Goal: Task Accomplishment & Management: Manage account settings

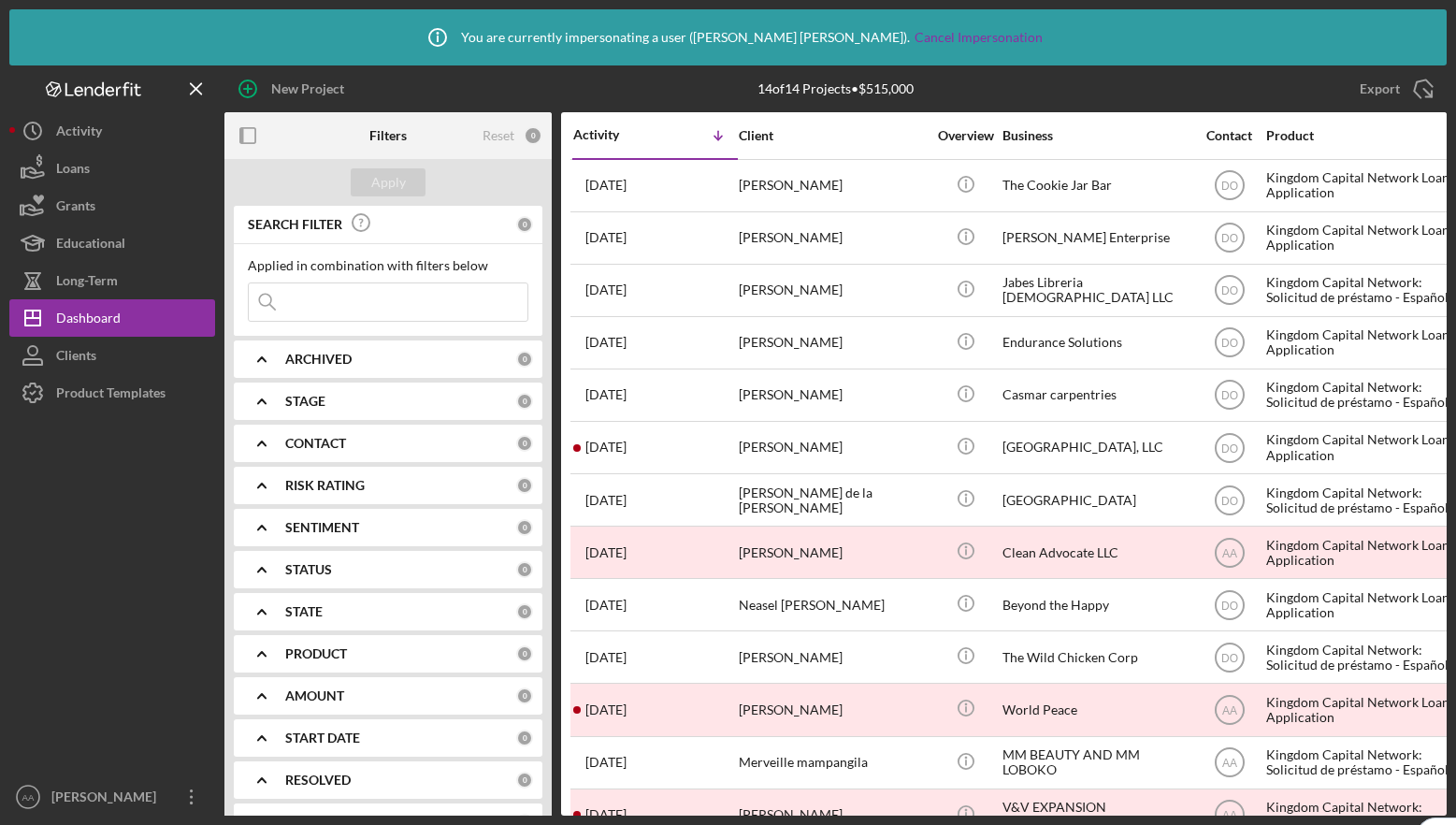
scroll to position [76, 0]
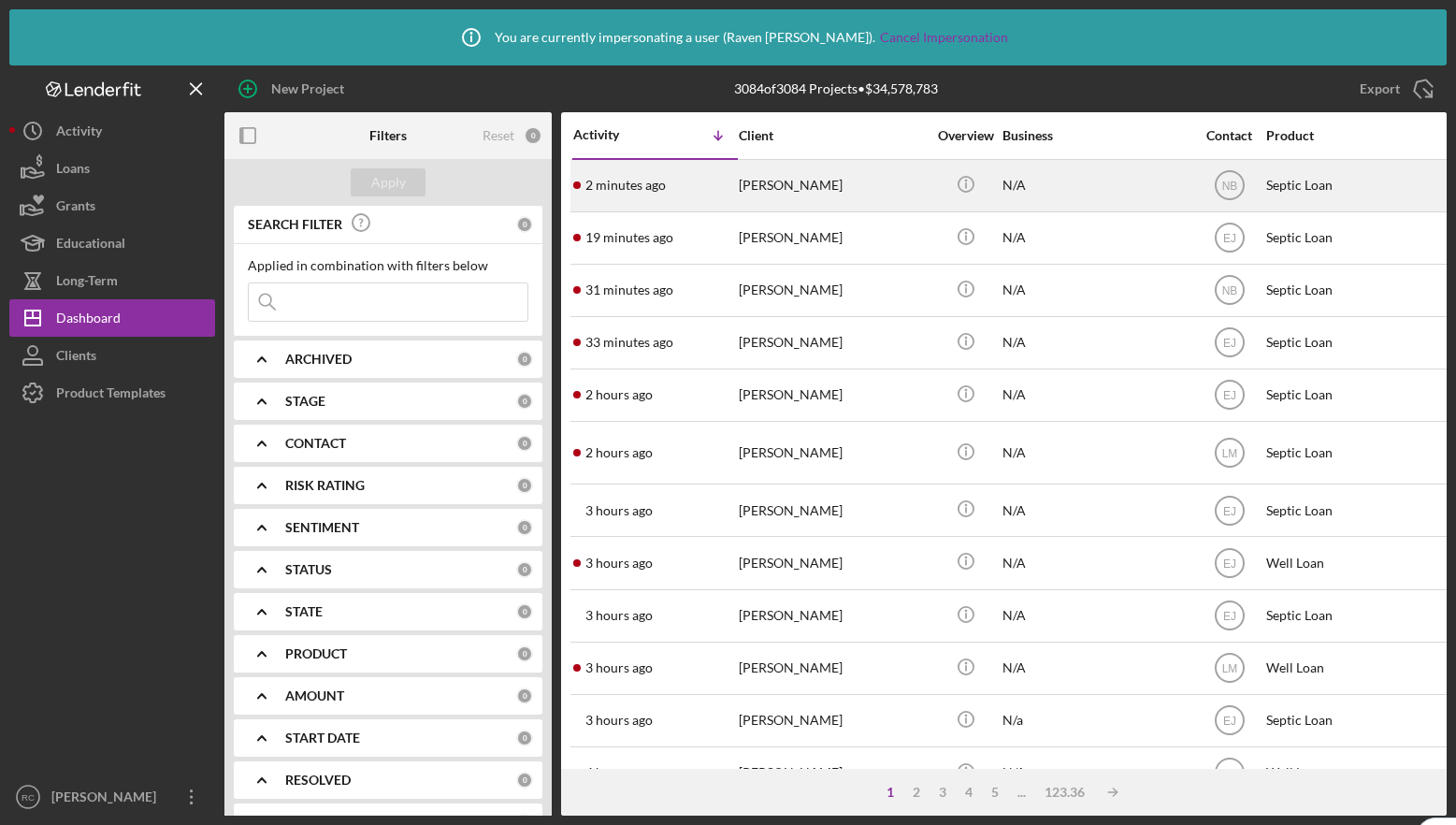
click at [809, 186] on div "[PERSON_NAME]" at bounding box center [832, 186] width 187 height 50
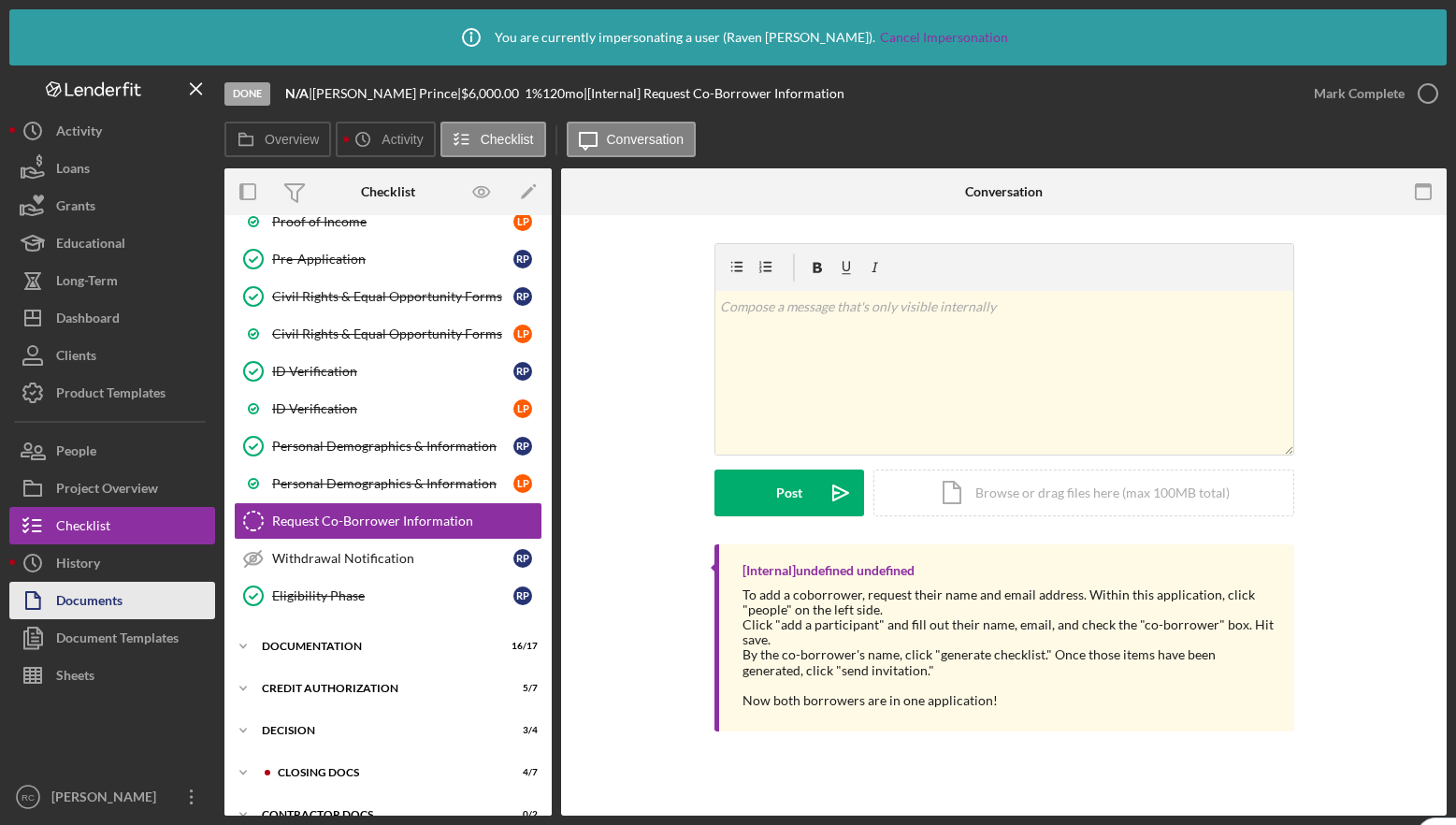
scroll to position [257, 0]
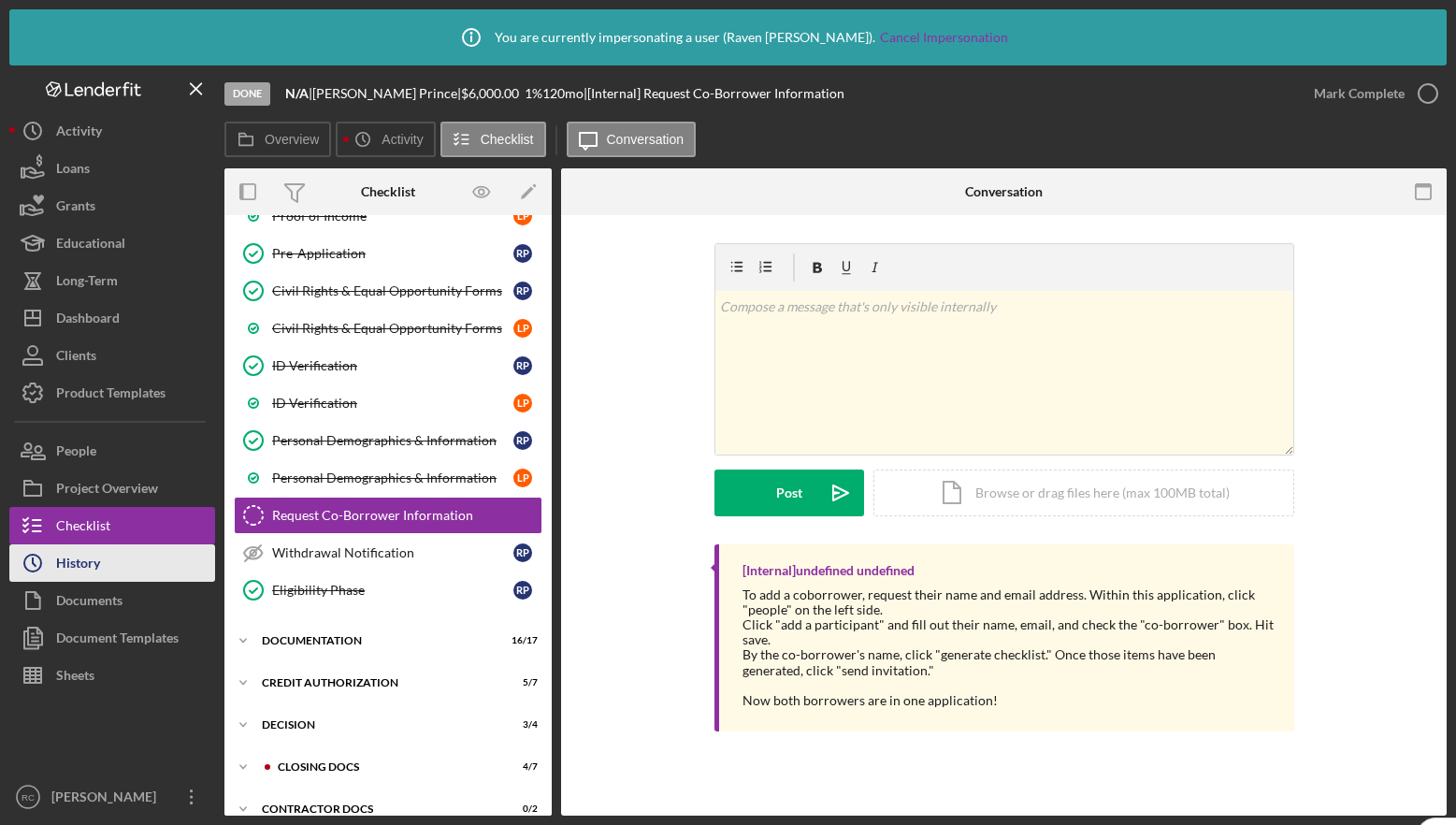
click at [108, 571] on button "Icon/History History" at bounding box center [112, 562] width 206 height 37
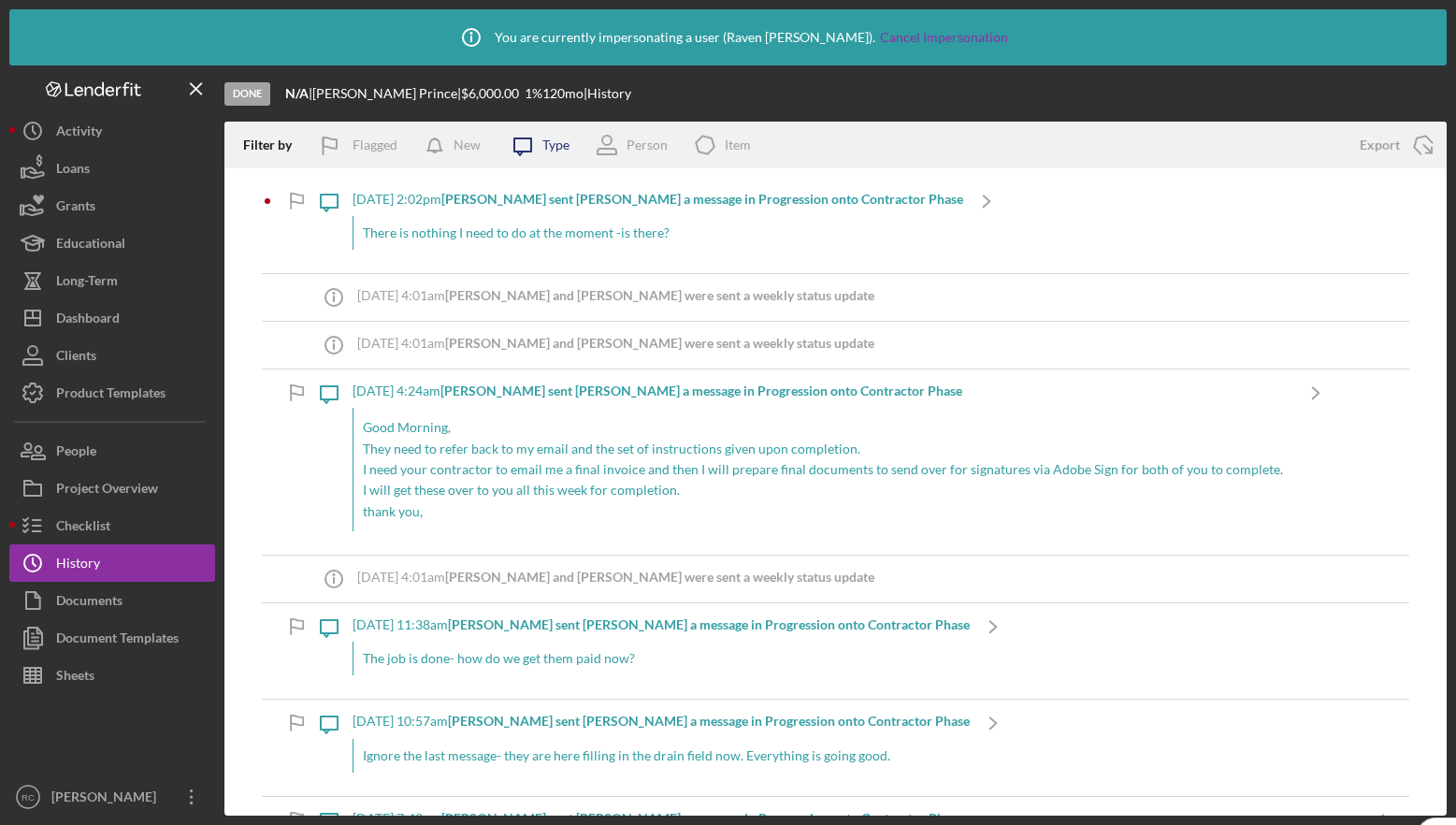
click at [535, 143] on icon "Icon/Message" at bounding box center [522, 145] width 47 height 47
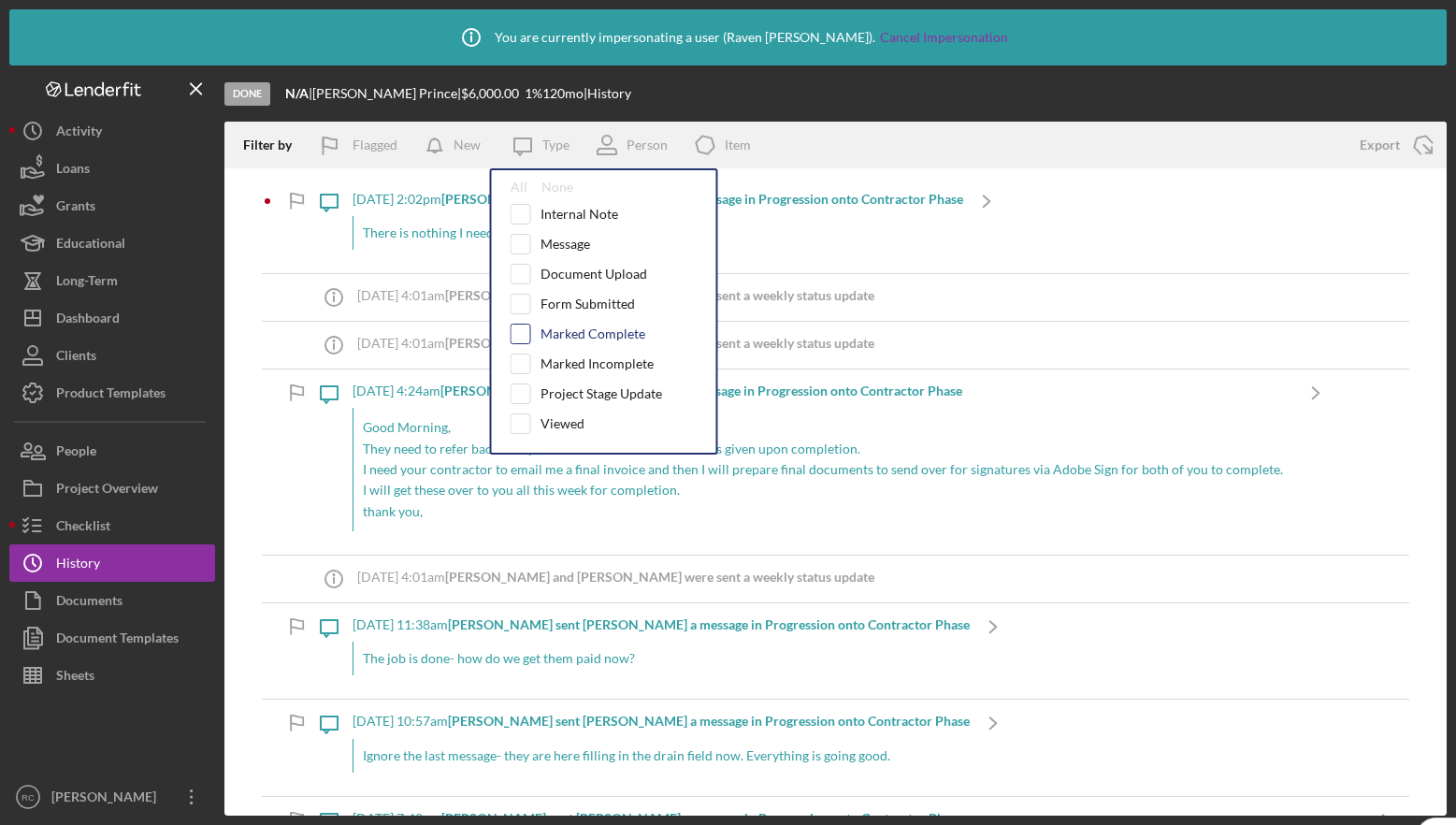
click at [529, 339] on input "checkbox" at bounding box center [520, 334] width 19 height 19
checkbox input "true"
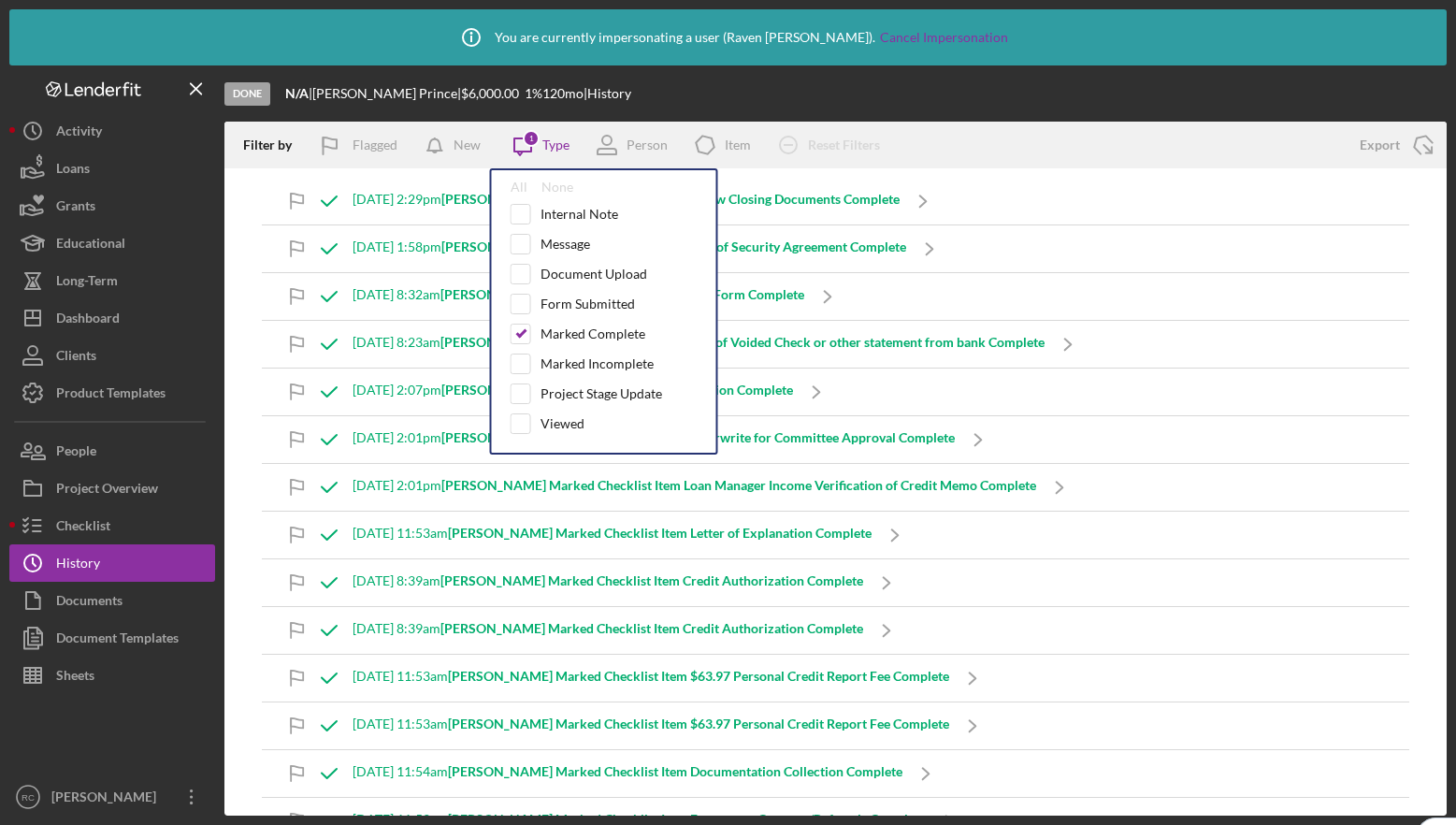
click at [1078, 138] on div "Filter by Flagged New Icon/Message 1 Type All None Internal Note Message Docume…" at bounding box center [783, 145] width 1116 height 47
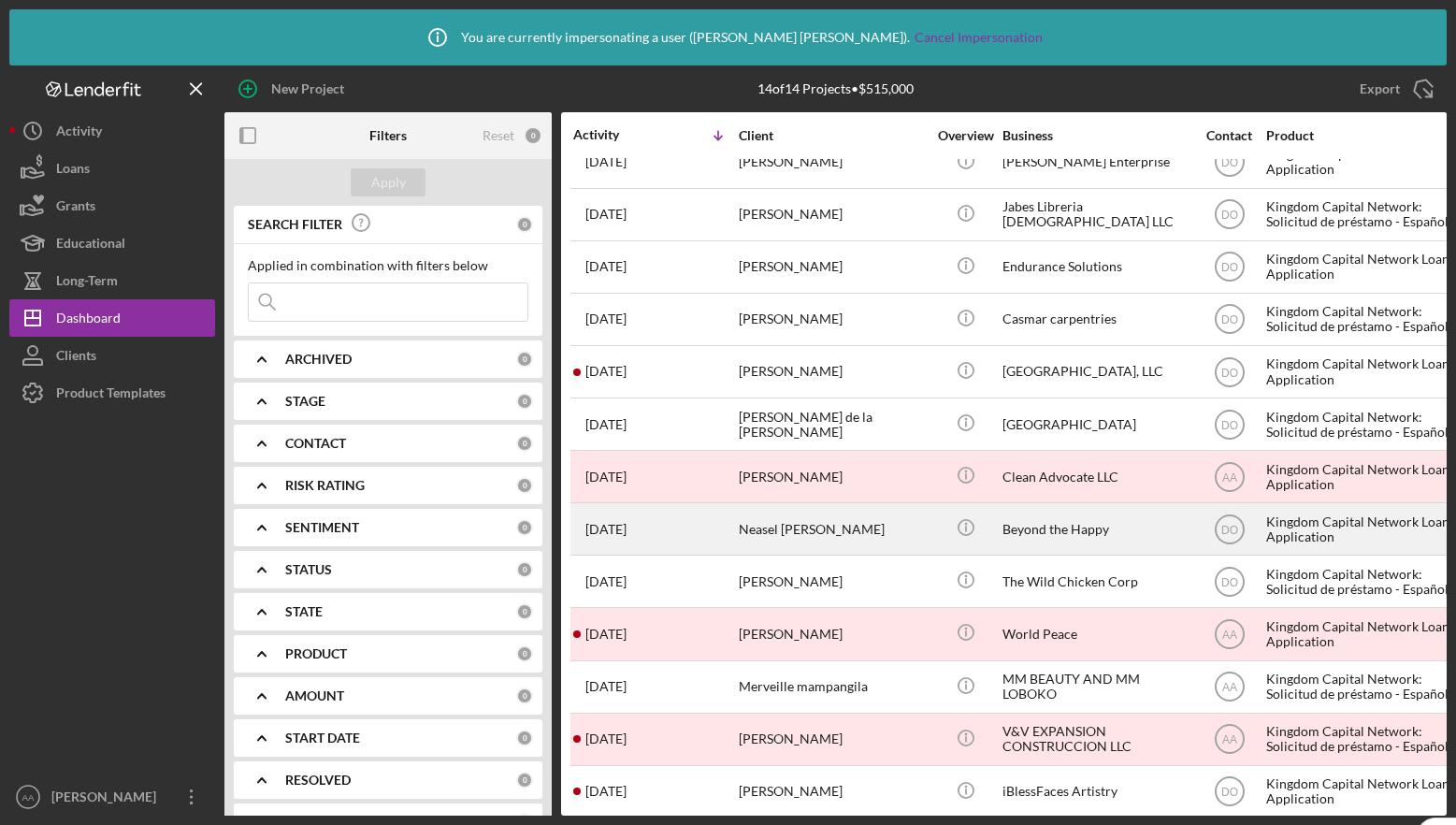
scroll to position [96, 0]
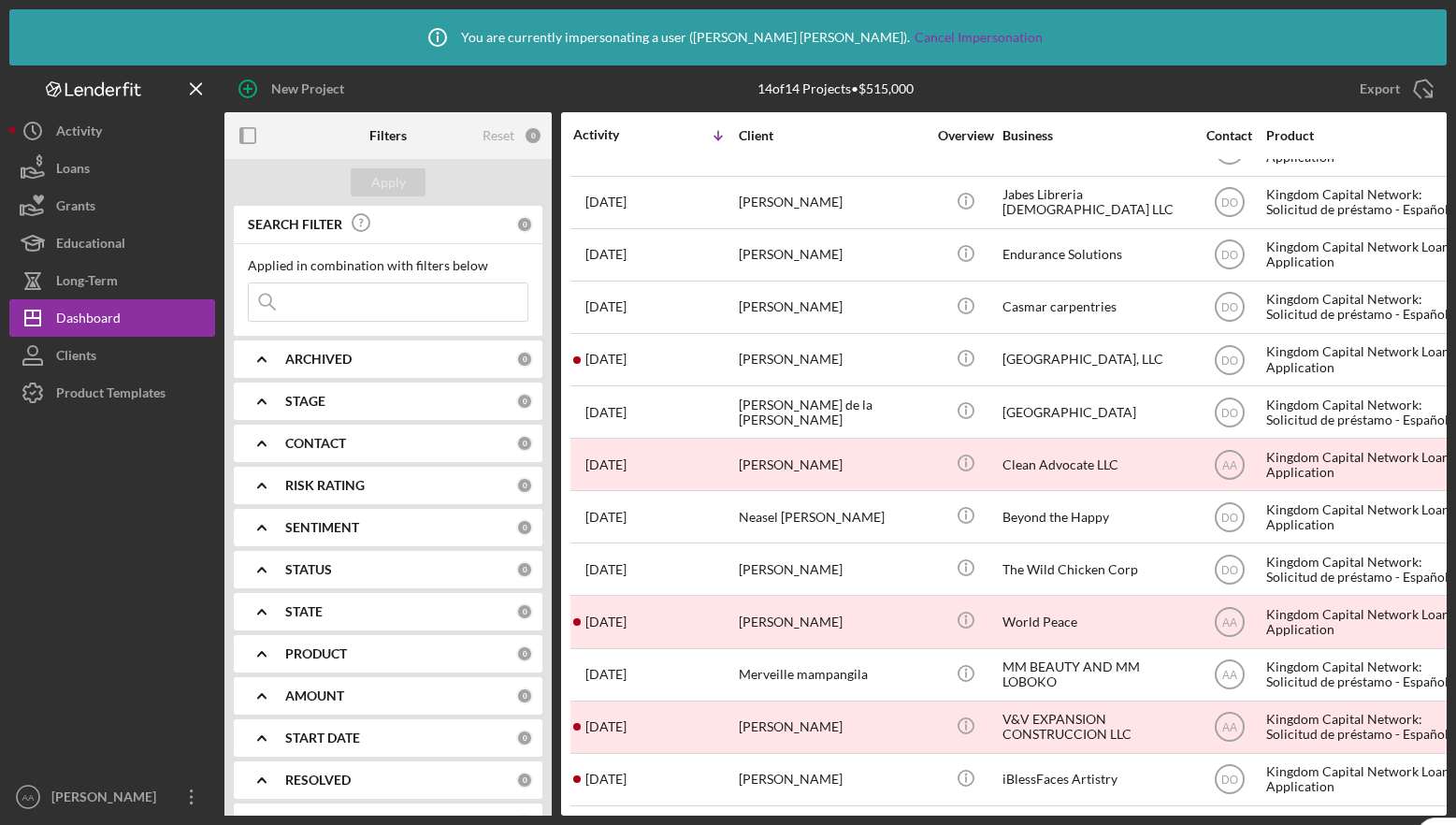
click at [465, 356] on div "ARCHIVED" at bounding box center [400, 359] width 231 height 15
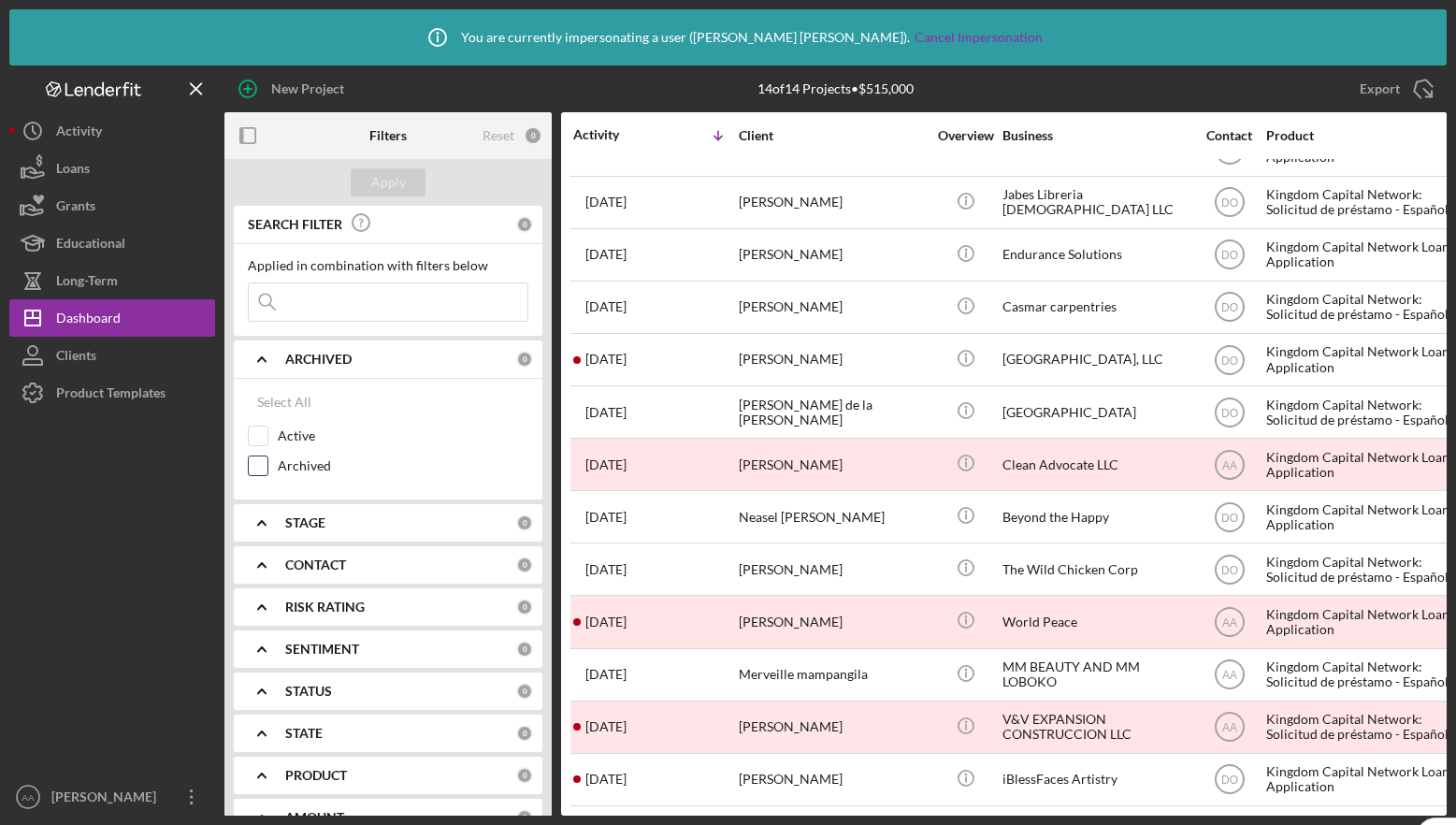
click at [260, 465] on input "Archived" at bounding box center [258, 465] width 19 height 19
checkbox input "true"
click at [396, 186] on div "Apply" at bounding box center [388, 183] width 35 height 28
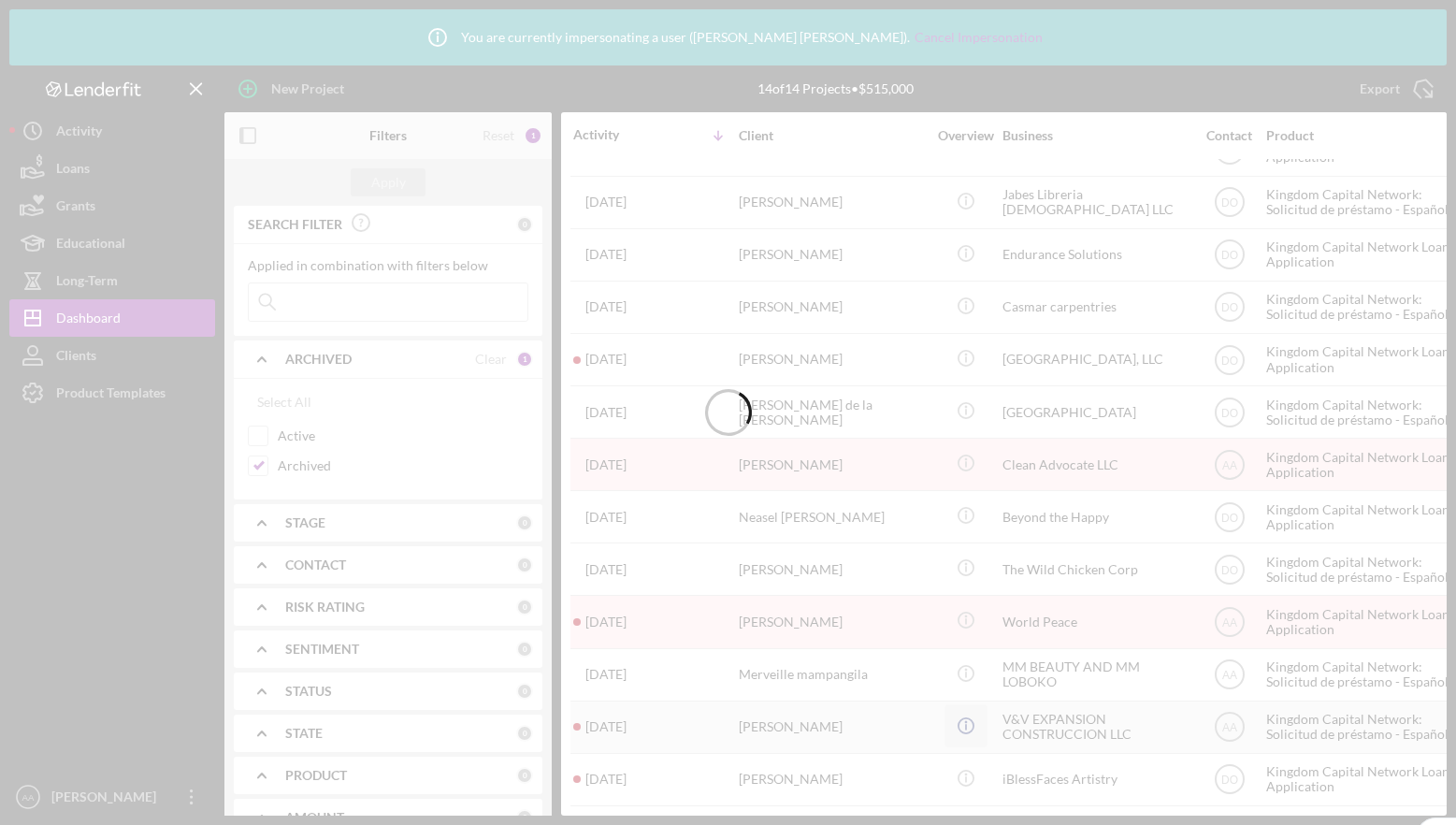
scroll to position [0, 0]
